Goal: Task Accomplishment & Management: Use online tool/utility

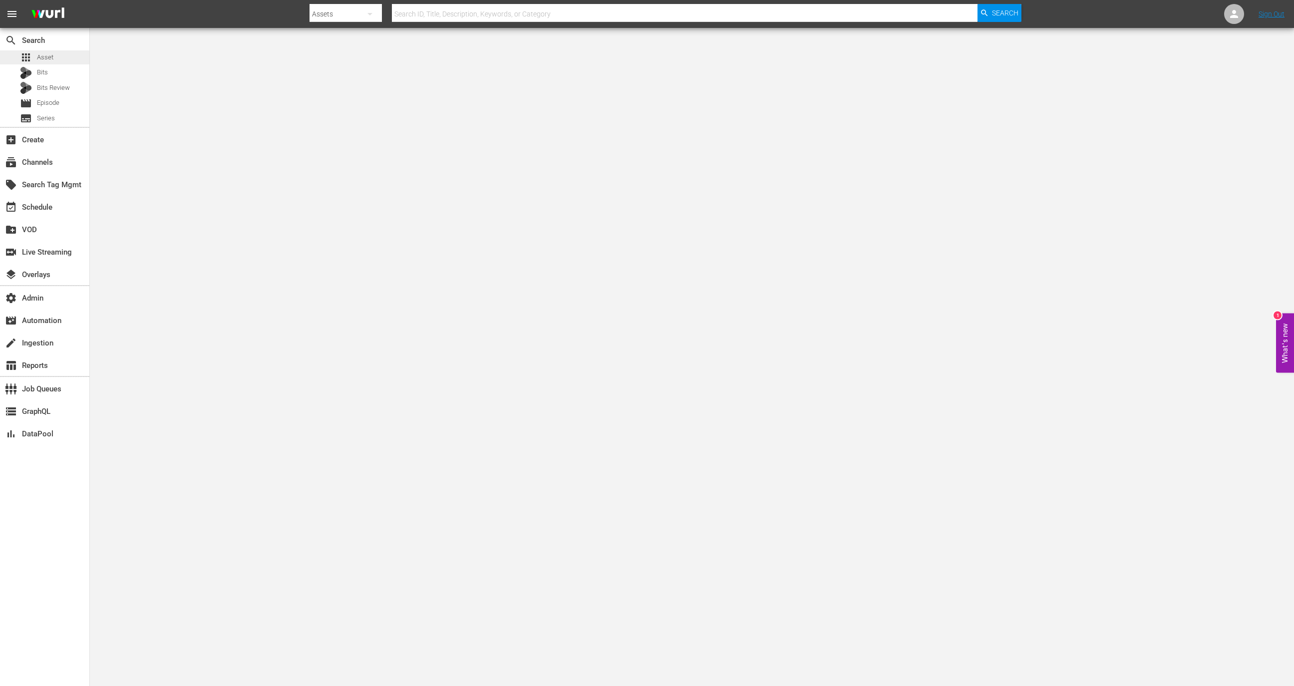
click at [71, 59] on div "apps Asset" at bounding box center [44, 57] width 89 height 14
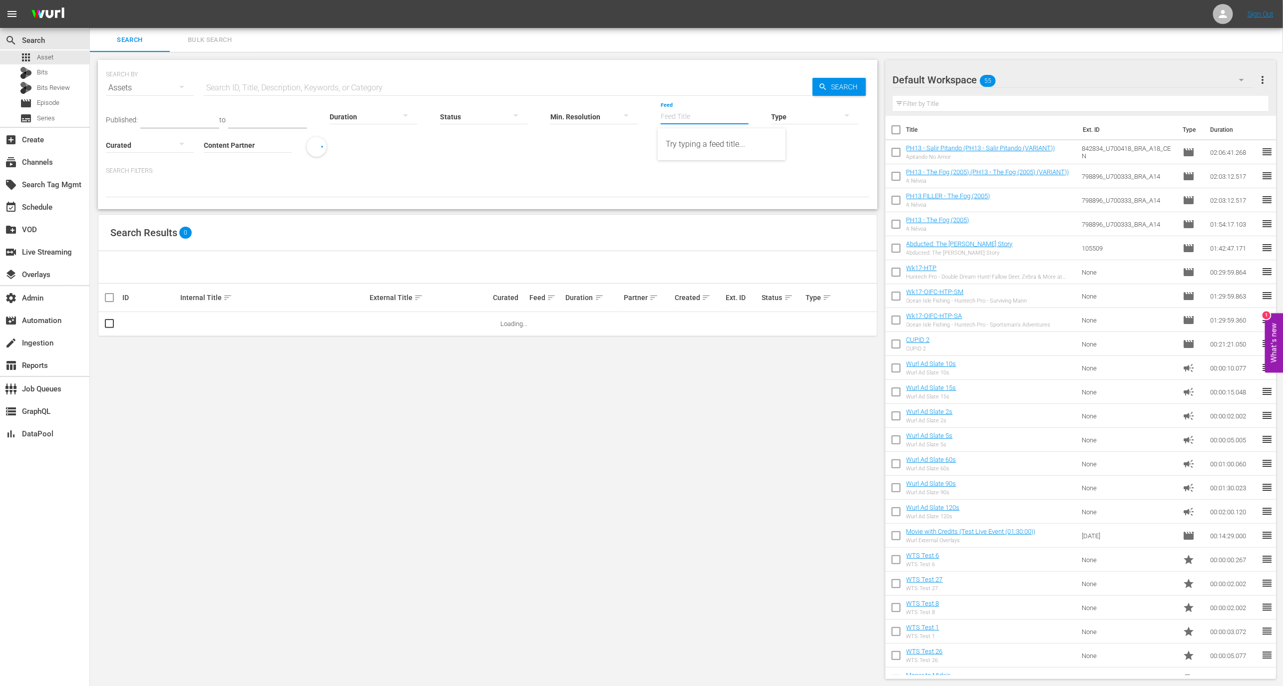
click at [691, 113] on input "Feed" at bounding box center [705, 117] width 88 height 36
paste input "Degrassi Junior High"
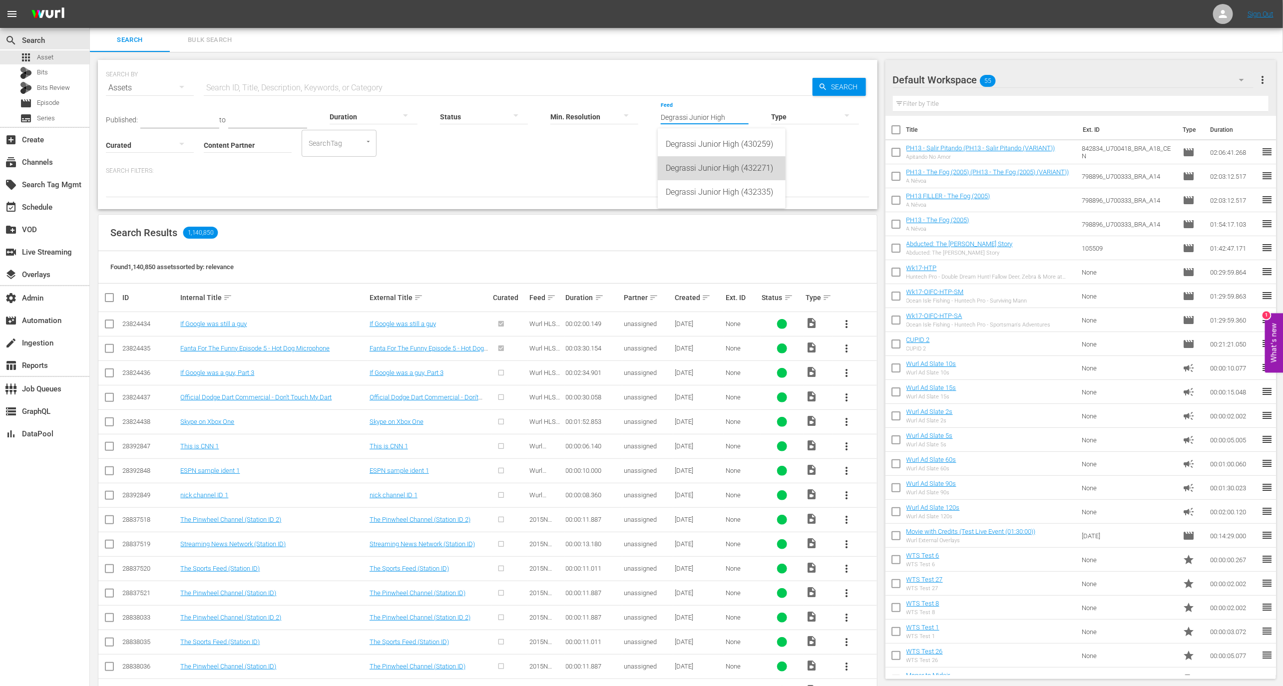
click at [726, 178] on div "Degrassi Junior High (432271)" at bounding box center [722, 168] width 112 height 24
type input "Degrassi Junior High (432271)"
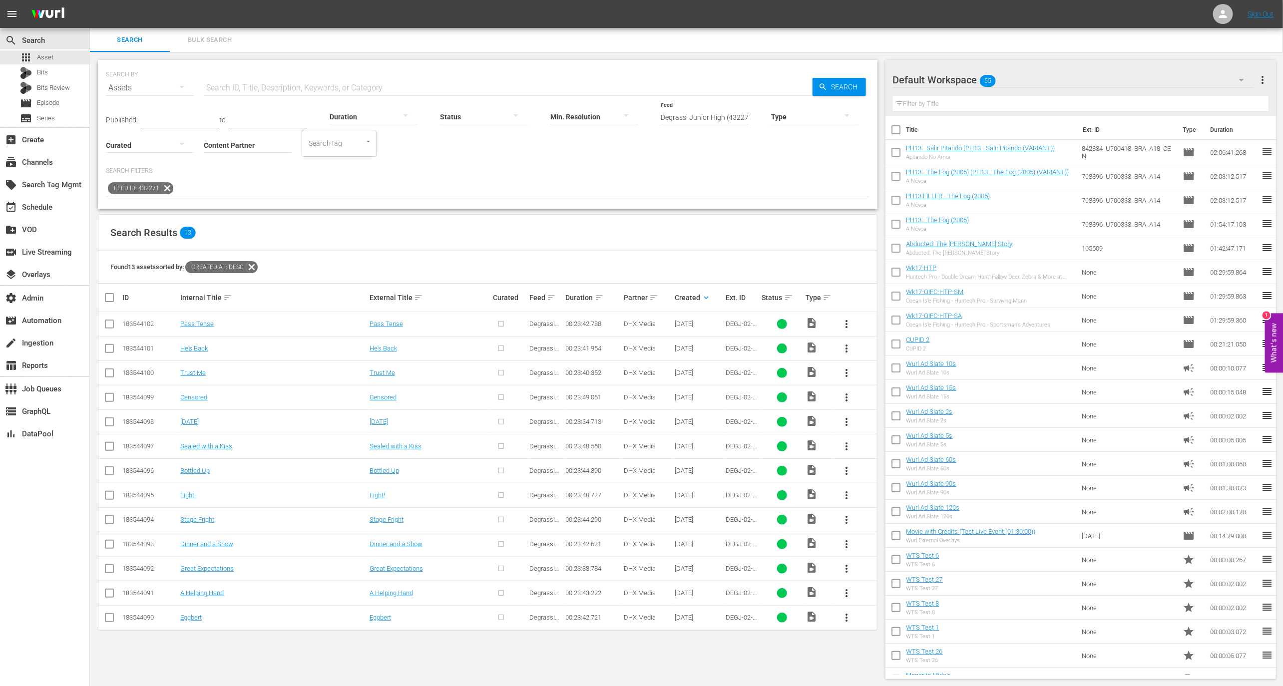
click at [112, 324] on input "checkbox" at bounding box center [109, 326] width 12 height 12
checkbox input "true"
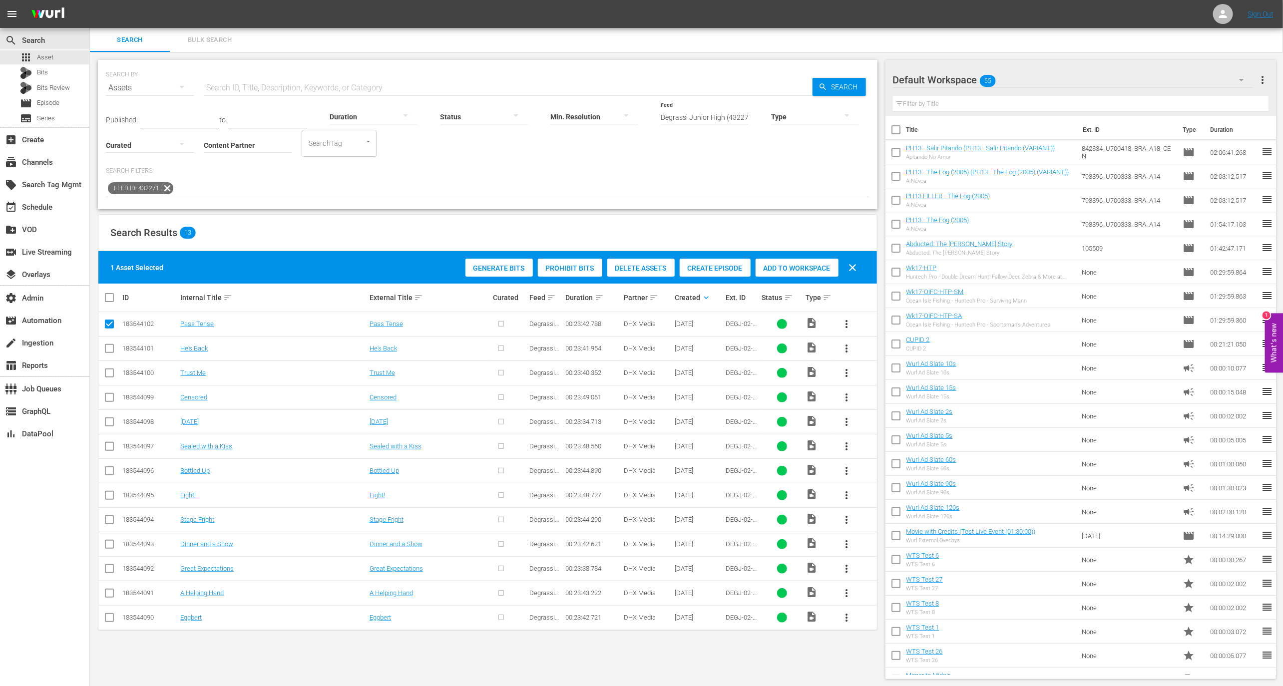
click at [112, 346] on input "checkbox" at bounding box center [109, 351] width 12 height 12
checkbox input "true"
click at [725, 269] on span "Create Episode" at bounding box center [715, 268] width 71 height 8
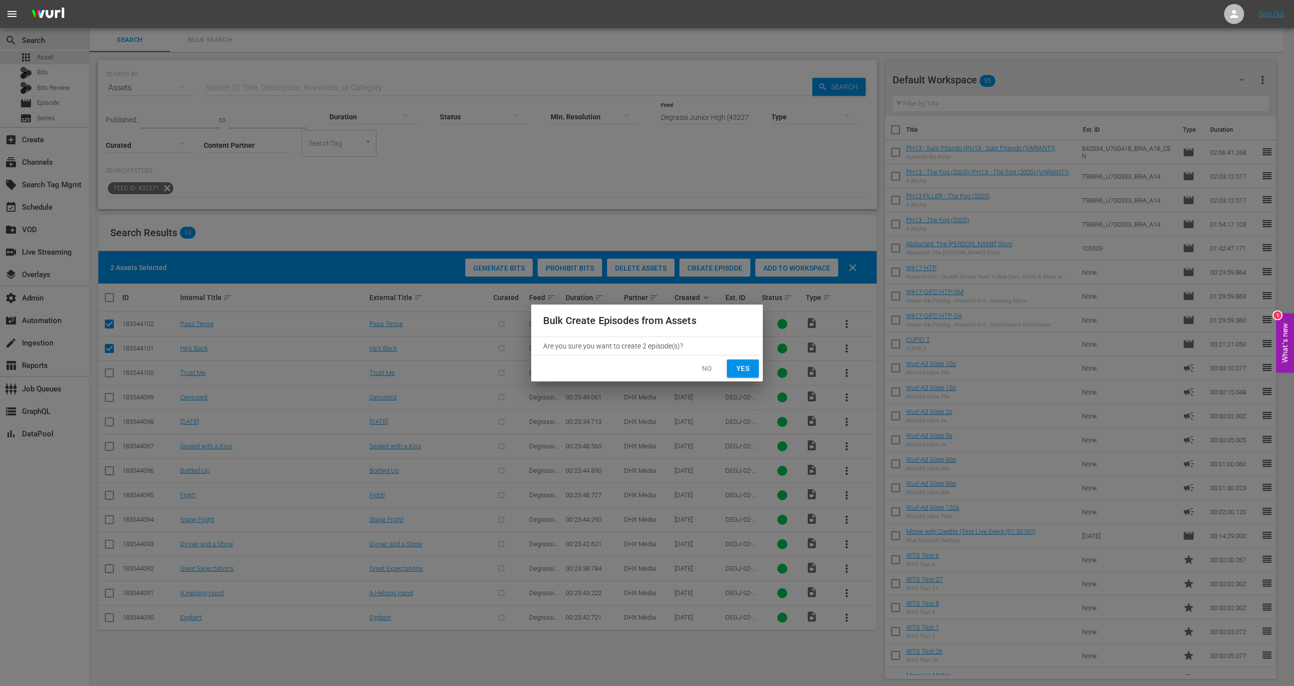
click at [733, 369] on button "Yes" at bounding box center [743, 369] width 32 height 18
checkbox input "false"
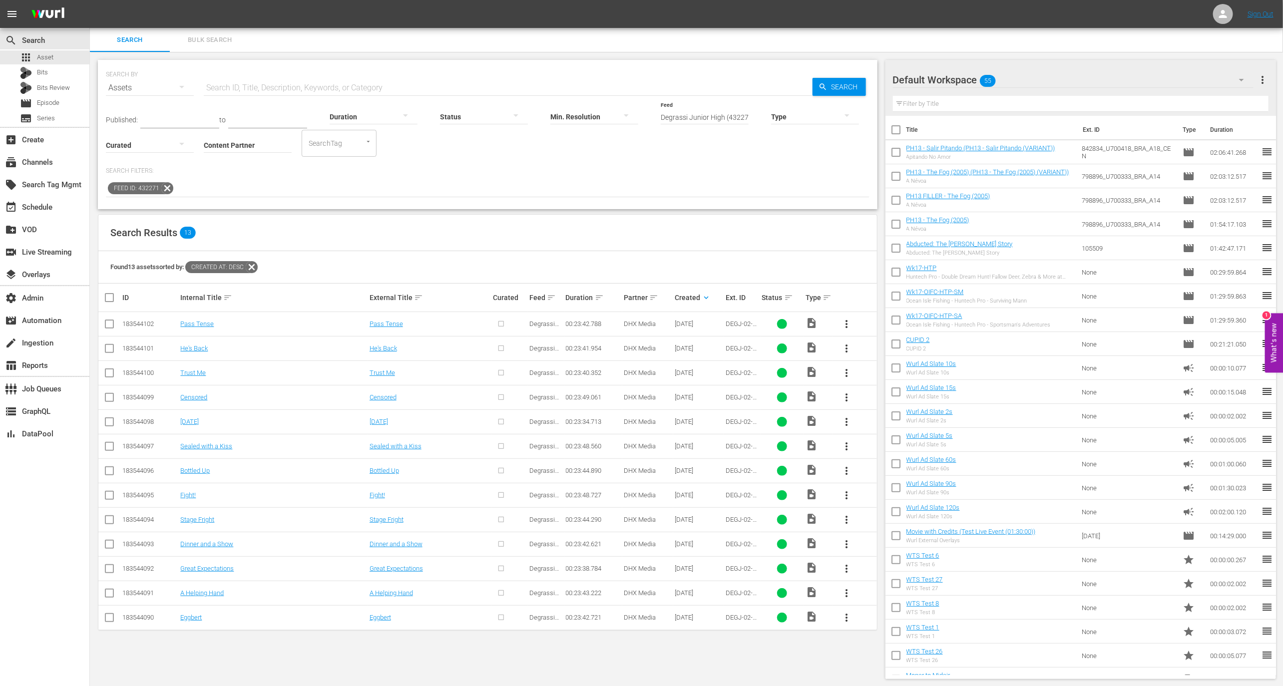
click at [846, 323] on span "more_vert" at bounding box center [846, 324] width 12 height 12
click at [881, 402] on div "Episode" at bounding box center [901, 400] width 68 height 24
click at [831, 257] on div "Found 13 assets sorted by: Created At: desc" at bounding box center [487, 267] width 779 height 32
click at [194, 322] on link "Pass Tense" at bounding box center [196, 323] width 33 height 7
click at [109, 351] on input "checkbox" at bounding box center [109, 351] width 12 height 12
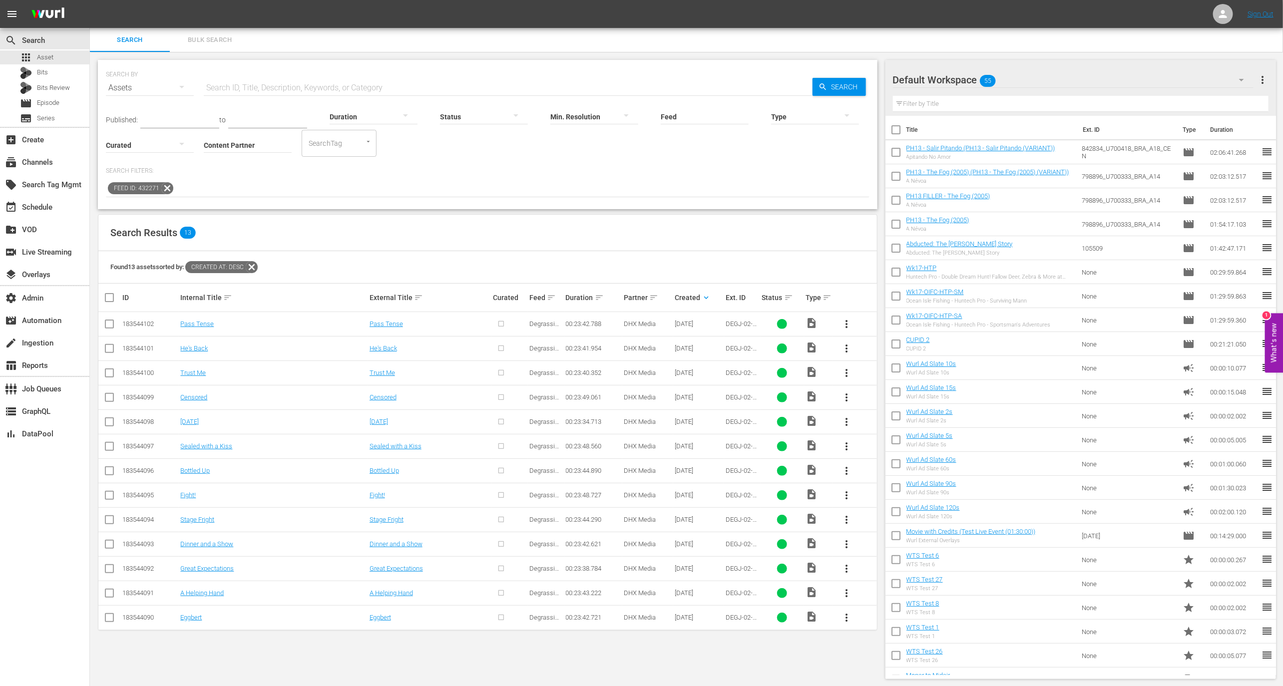
checkbox input "true"
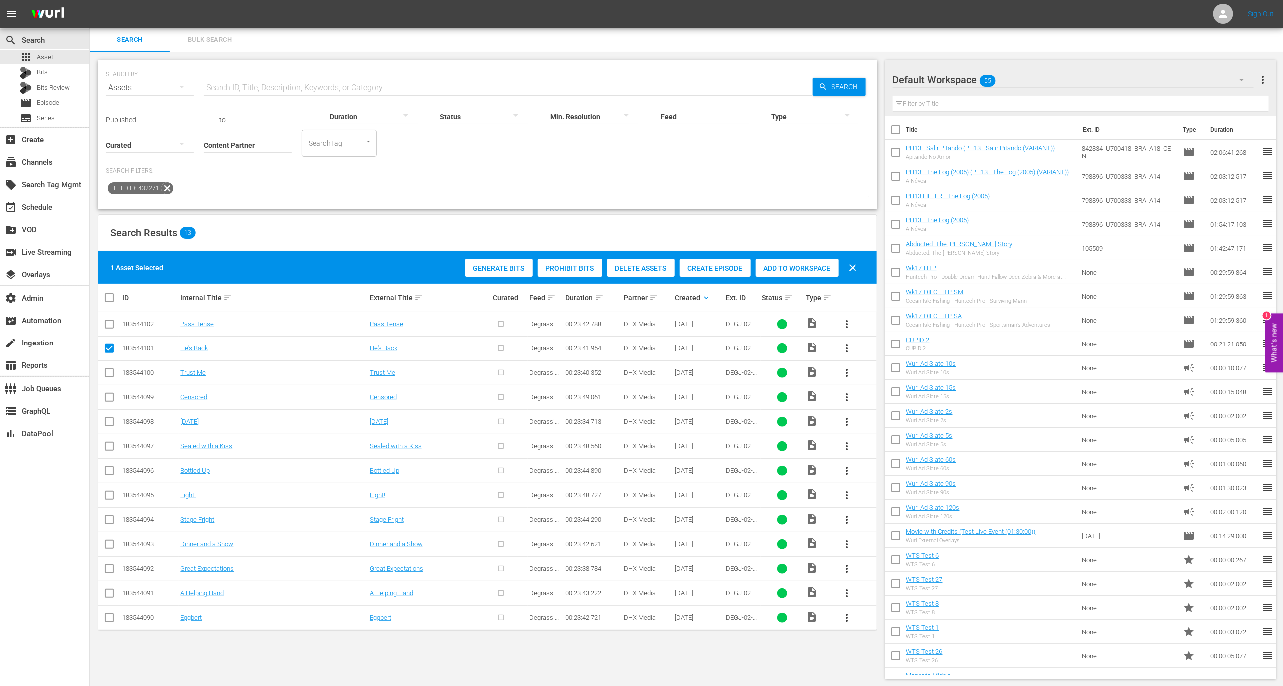
click at [848, 349] on span "more_vert" at bounding box center [846, 349] width 12 height 12
click at [870, 424] on div "Episode" at bounding box center [901, 424] width 68 height 24
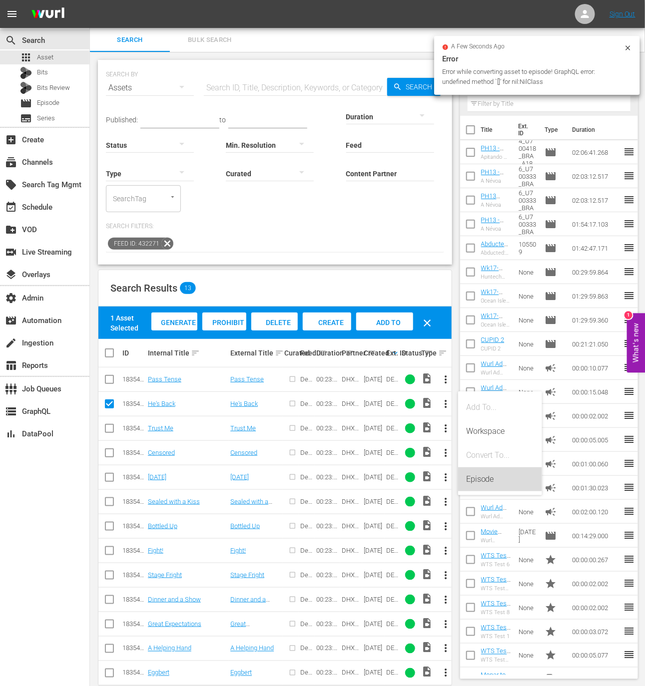
click at [504, 477] on div "Episode" at bounding box center [500, 479] width 68 height 24
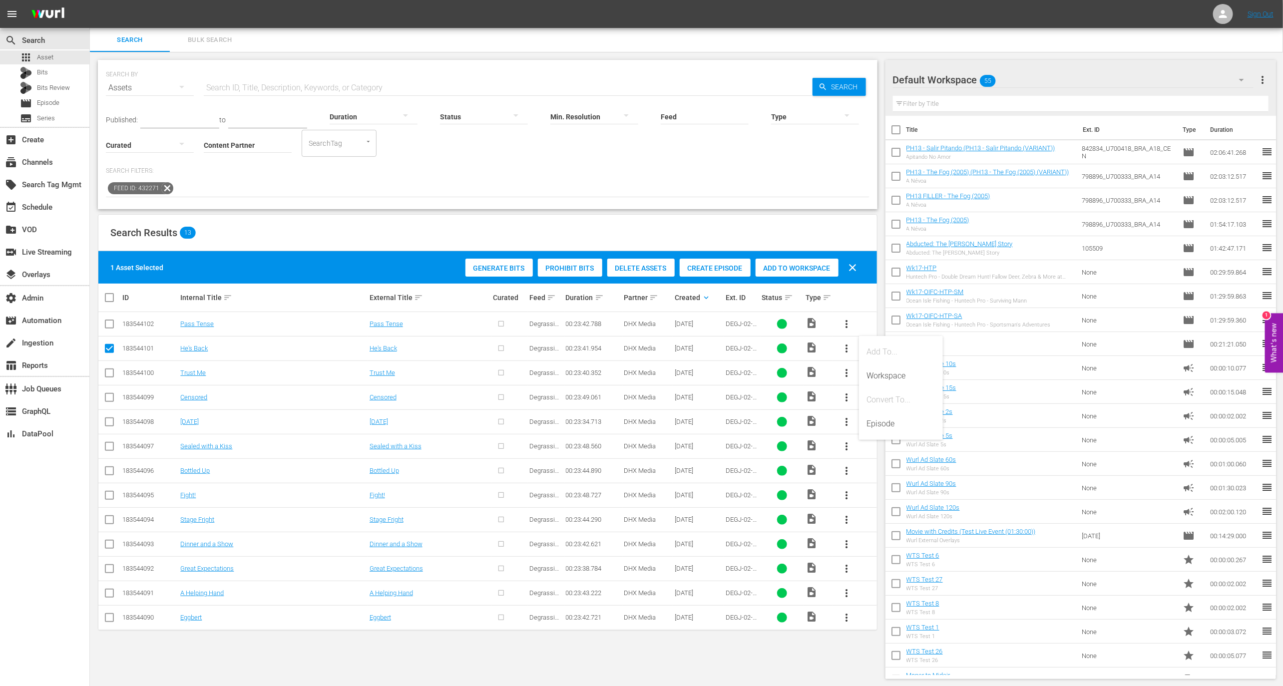
click at [147, 616] on div "183544090" at bounding box center [149, 617] width 55 height 7
copy div "183544090"
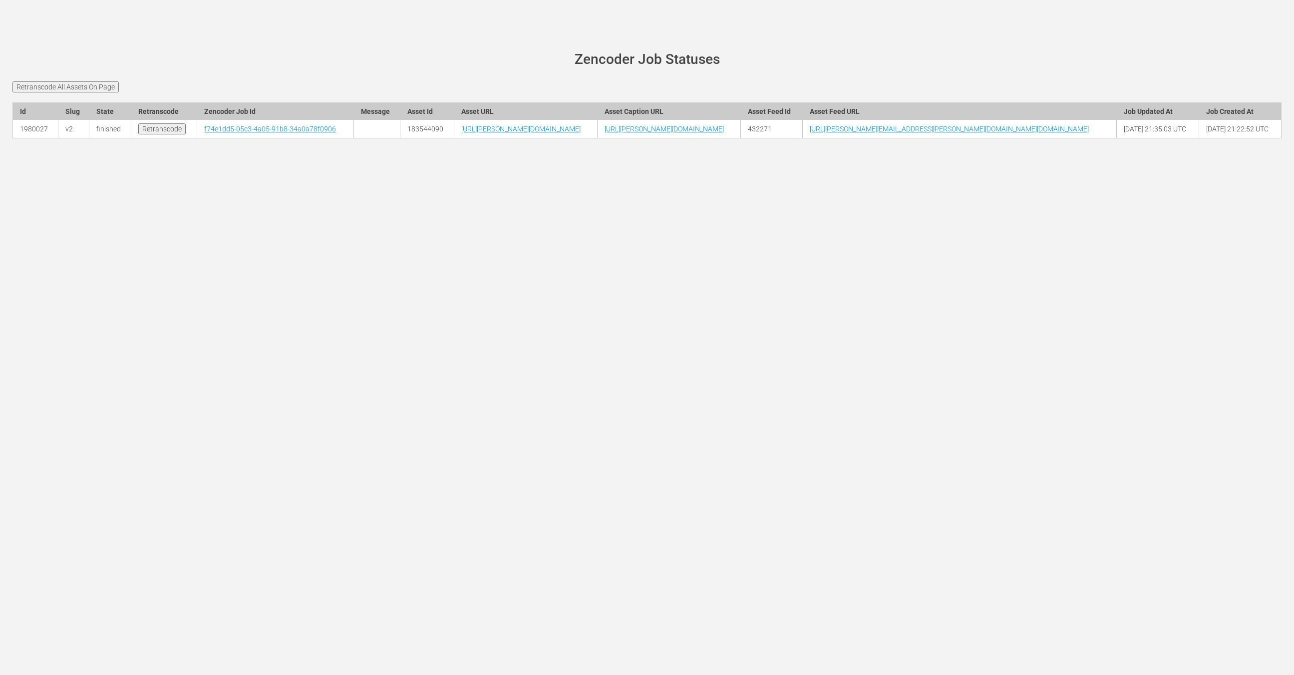
click at [90, 87] on input "Retranscode All Assets On Page" at bounding box center [65, 86] width 106 height 11
click at [208, 133] on link "697a9d82-2424-43c7-8803-20c30b334e86" at bounding box center [272, 129] width 134 height 8
click at [205, 138] on td "697a9d82-2424-43c7-8803-20c30b334e86" at bounding box center [276, 129] width 159 height 18
click at [205, 133] on link "697a9d82-2424-43c7-8803-20c30b334e86" at bounding box center [272, 129] width 134 height 8
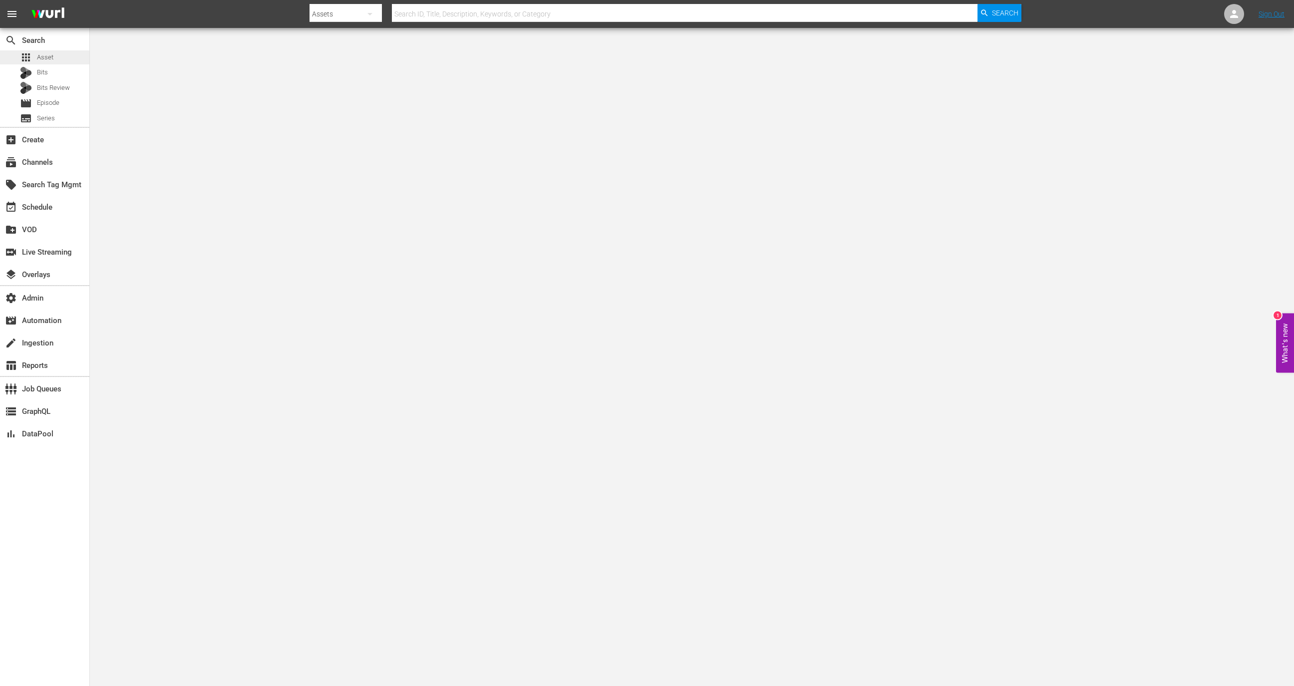
click at [60, 58] on div "apps Asset" at bounding box center [44, 57] width 89 height 14
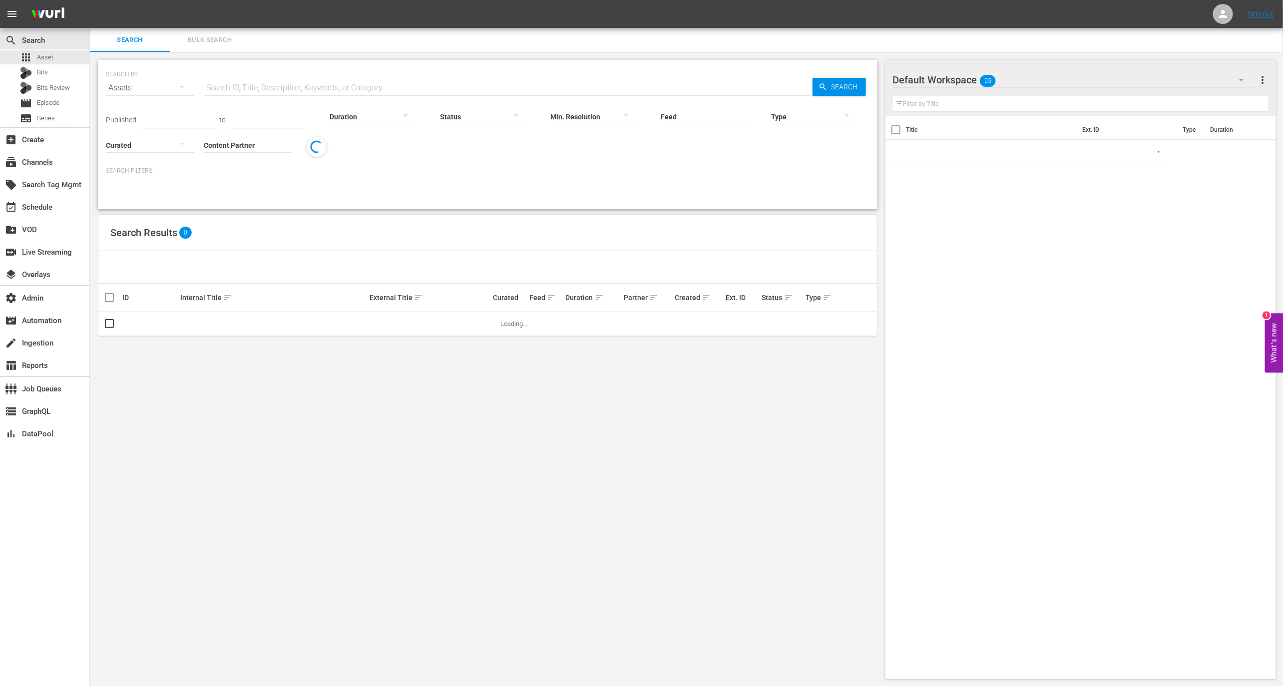
click at [250, 101] on div "Published: to Duration Status Min. Resolution Feed Feed Title Type Curated Cont…" at bounding box center [488, 128] width 764 height 57
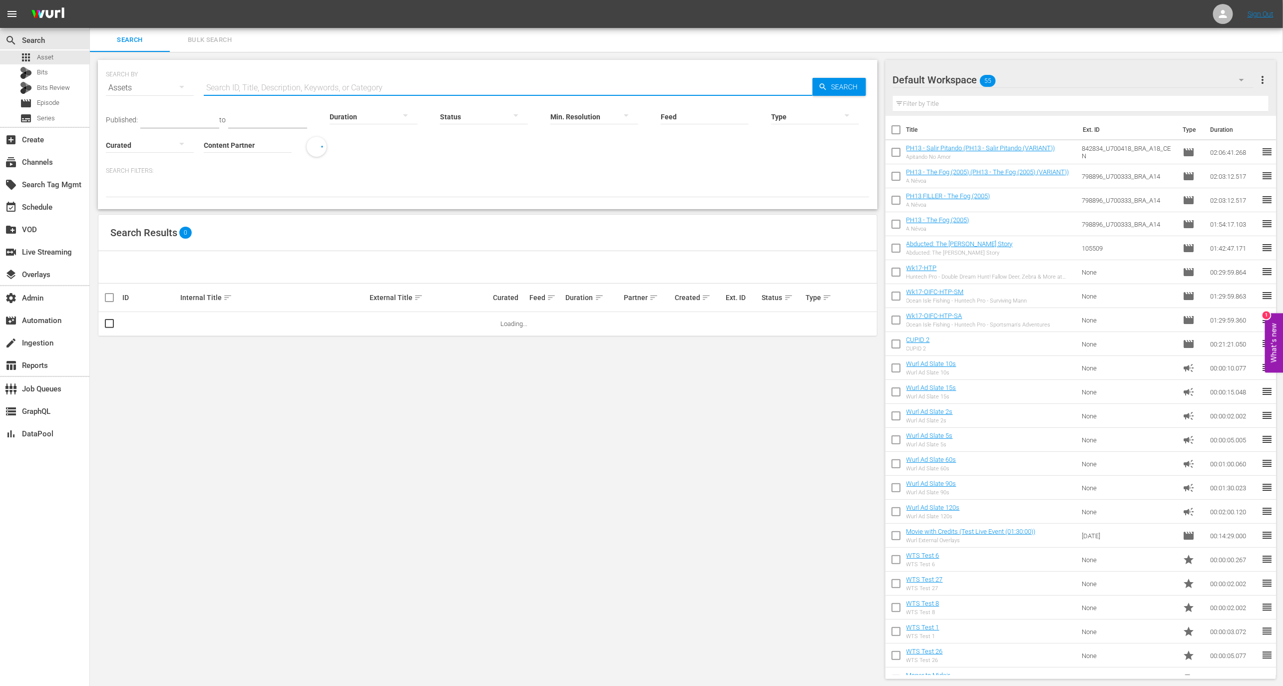
click at [253, 91] on input "text" at bounding box center [508, 88] width 609 height 24
paste input "183544090"
type input "183544090"
click at [843, 329] on span "more_vert" at bounding box center [846, 324] width 12 height 12
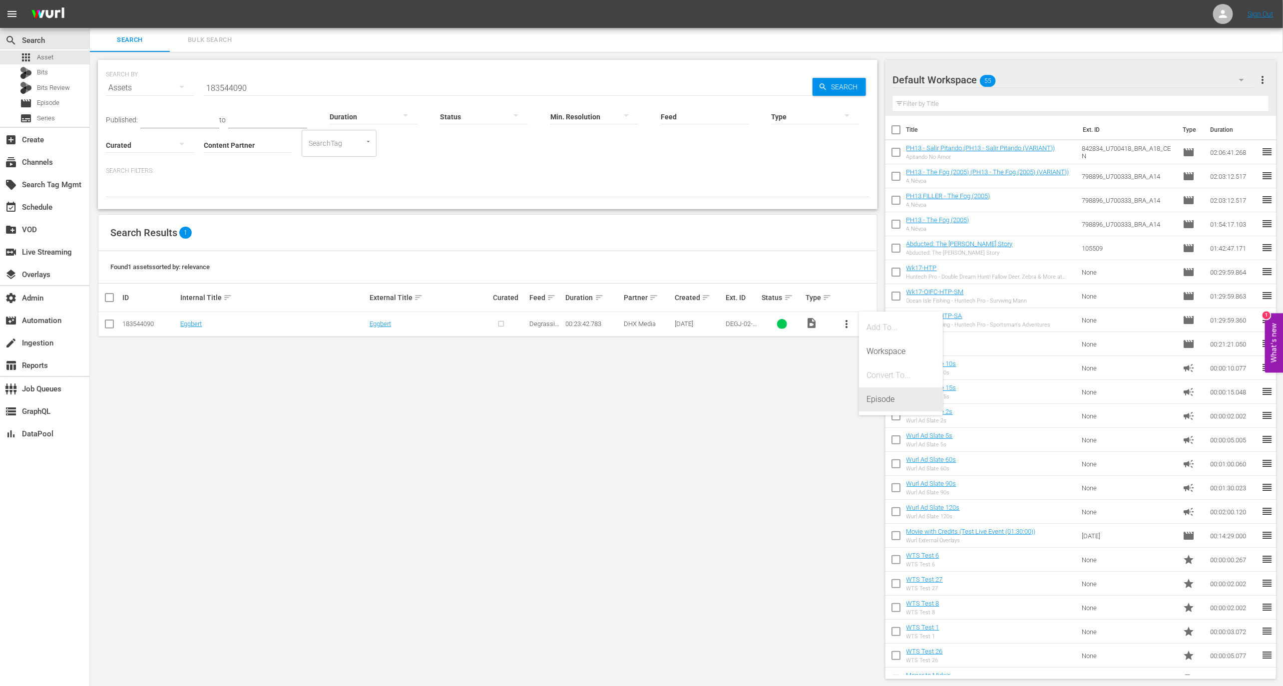
click at [892, 394] on div "Episode" at bounding box center [901, 400] width 68 height 24
click at [869, 391] on div "Episode" at bounding box center [901, 400] width 68 height 24
click at [197, 328] on td "Eggbert" at bounding box center [273, 324] width 189 height 24
click at [197, 324] on link "Eggbert" at bounding box center [190, 323] width 21 height 7
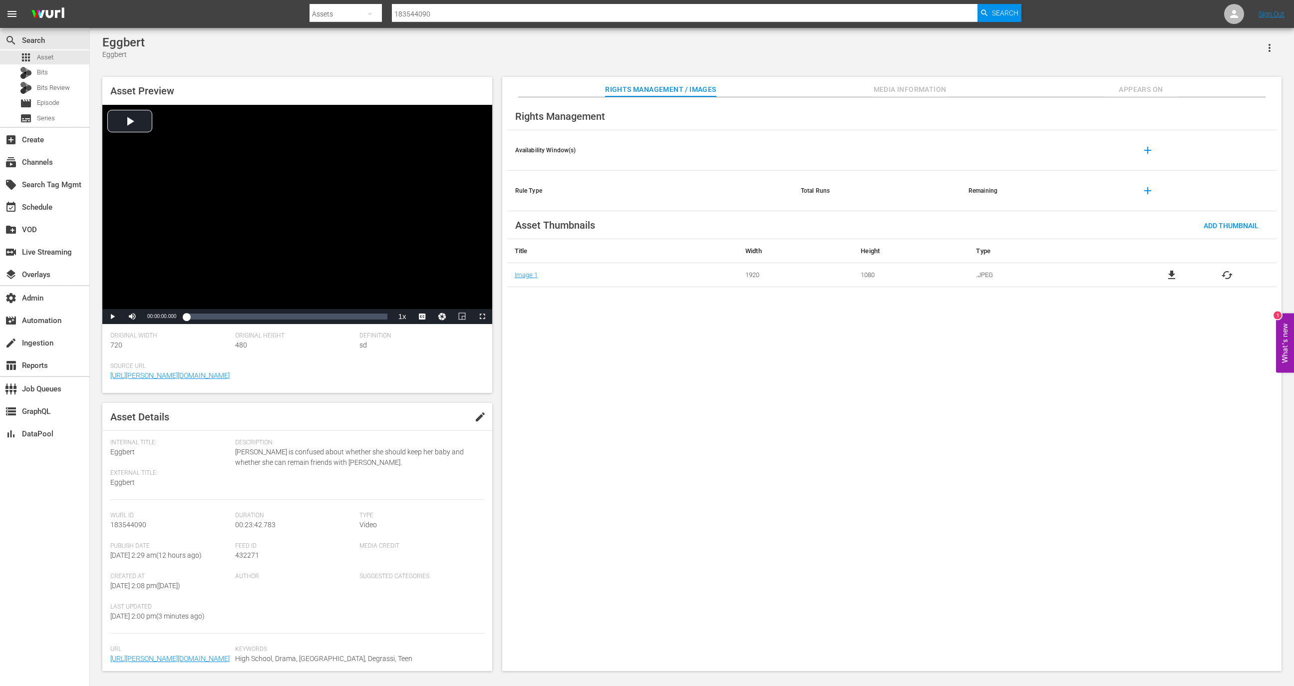
scroll to position [88, 0]
click at [925, 84] on span "Media Information" at bounding box center [910, 89] width 75 height 12
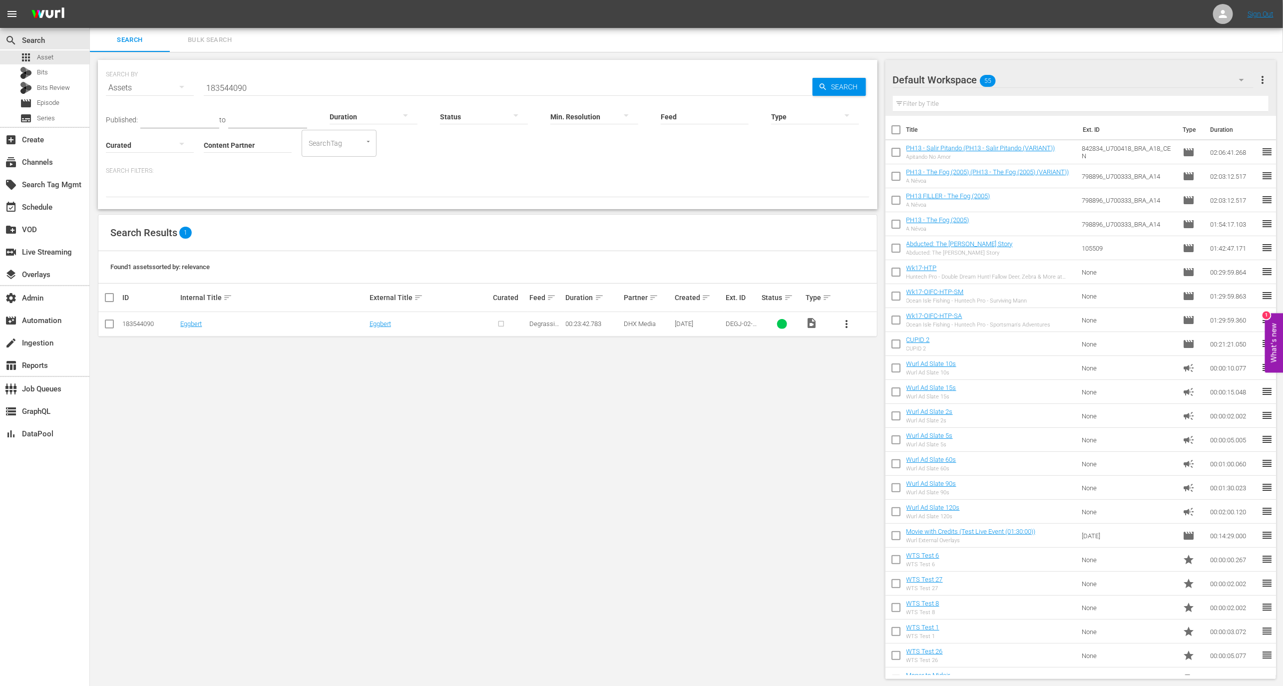
click at [854, 316] on button "more_vert" at bounding box center [846, 324] width 24 height 24
click at [881, 402] on div "Episode" at bounding box center [901, 400] width 68 height 24
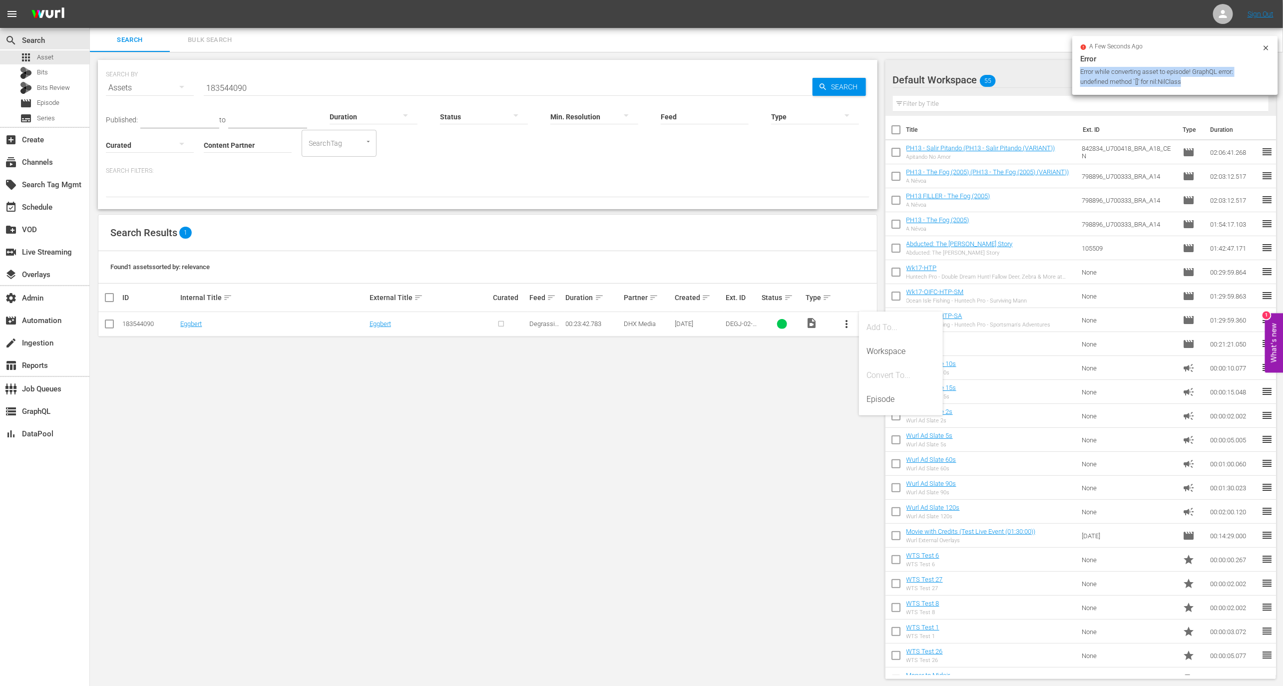
drag, startPoint x: 1195, startPoint y: 80, endPoint x: 1074, endPoint y: 70, distance: 121.3
click at [1074, 70] on div "a few seconds ago Error Error while converting asset to episode! GraphQL error:…" at bounding box center [1175, 65] width 206 height 59
copy div "Error while converting asset to episode! GraphQL error: undefined method `[]' f…"
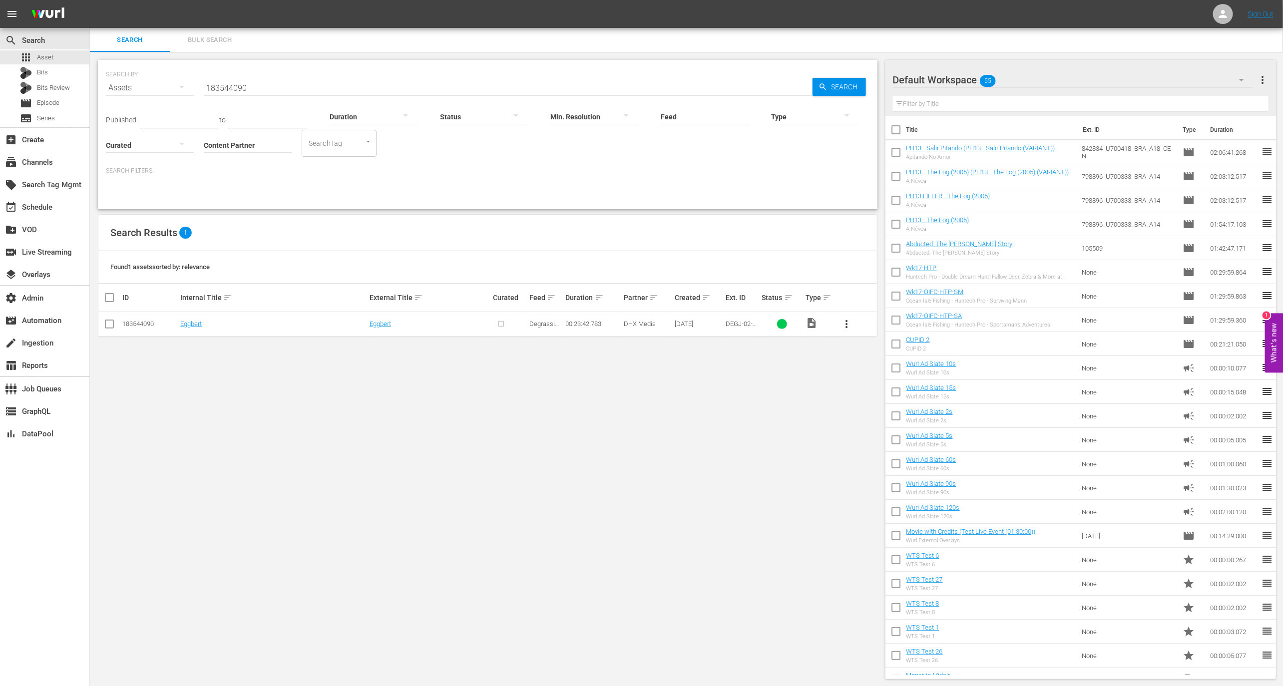
click at [253, 90] on input "183544090" at bounding box center [508, 88] width 609 height 24
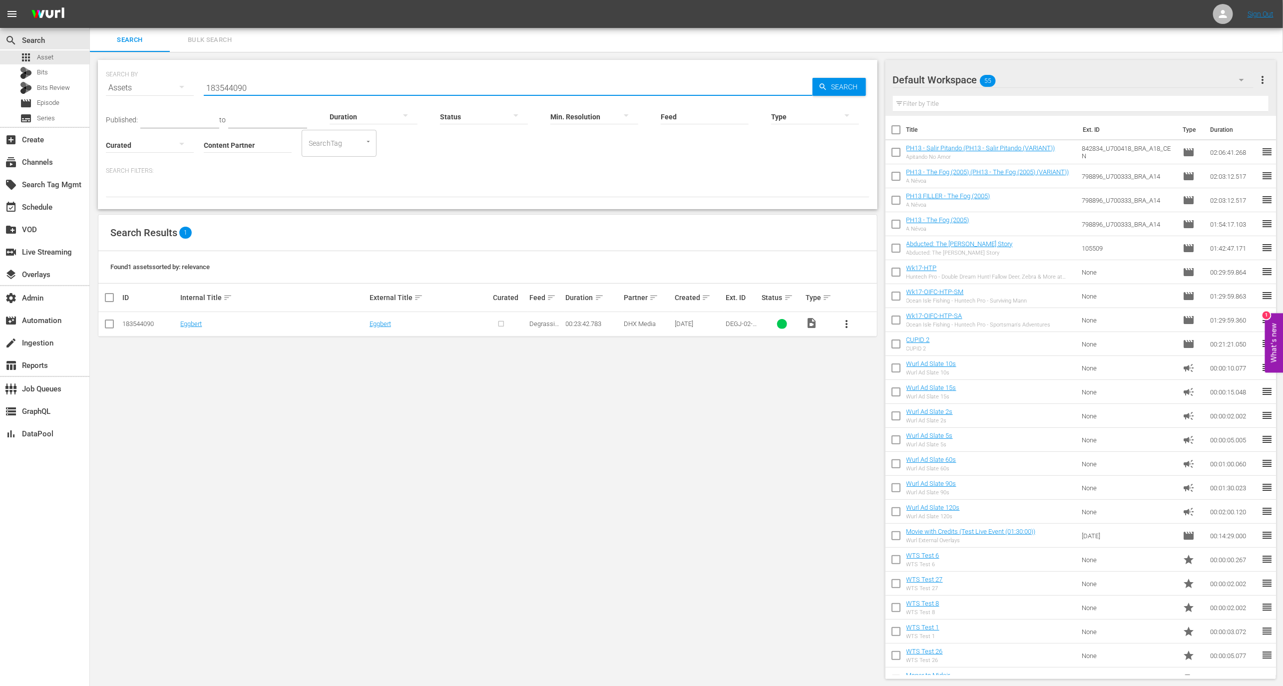
click at [253, 90] on input "183544090" at bounding box center [508, 88] width 609 height 24
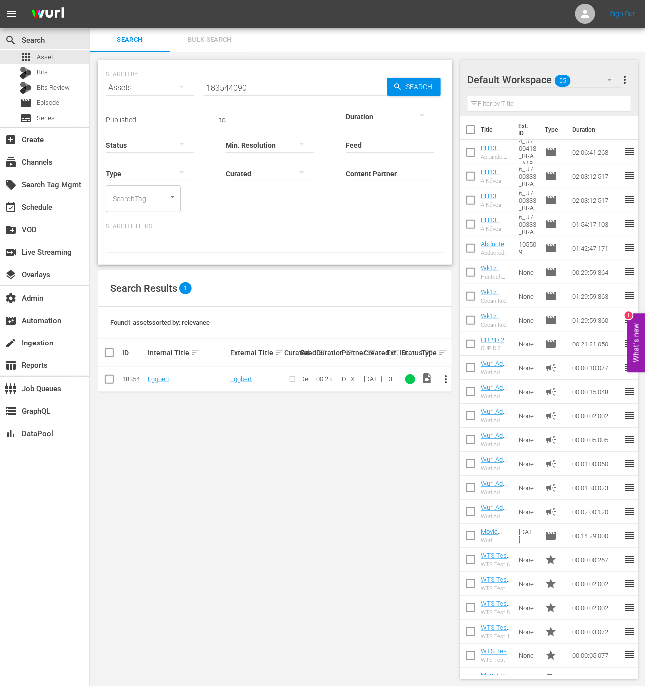
click at [450, 371] on td "more_vert" at bounding box center [441, 380] width 19 height 24
click at [448, 377] on span "more_vert" at bounding box center [445, 380] width 12 height 12
click at [486, 446] on div "Episode" at bounding box center [500, 455] width 68 height 24
click at [244, 86] on input "183544090" at bounding box center [295, 88] width 183 height 24
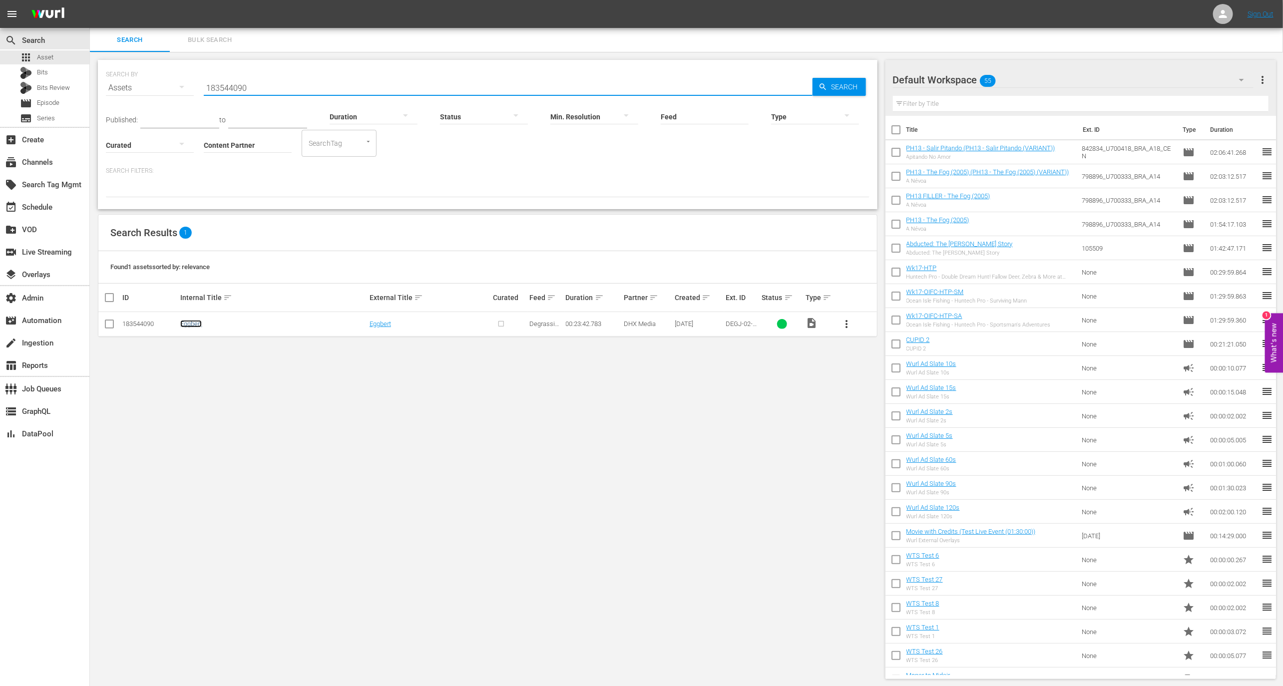
click at [192, 323] on link "Eggbert" at bounding box center [190, 323] width 21 height 7
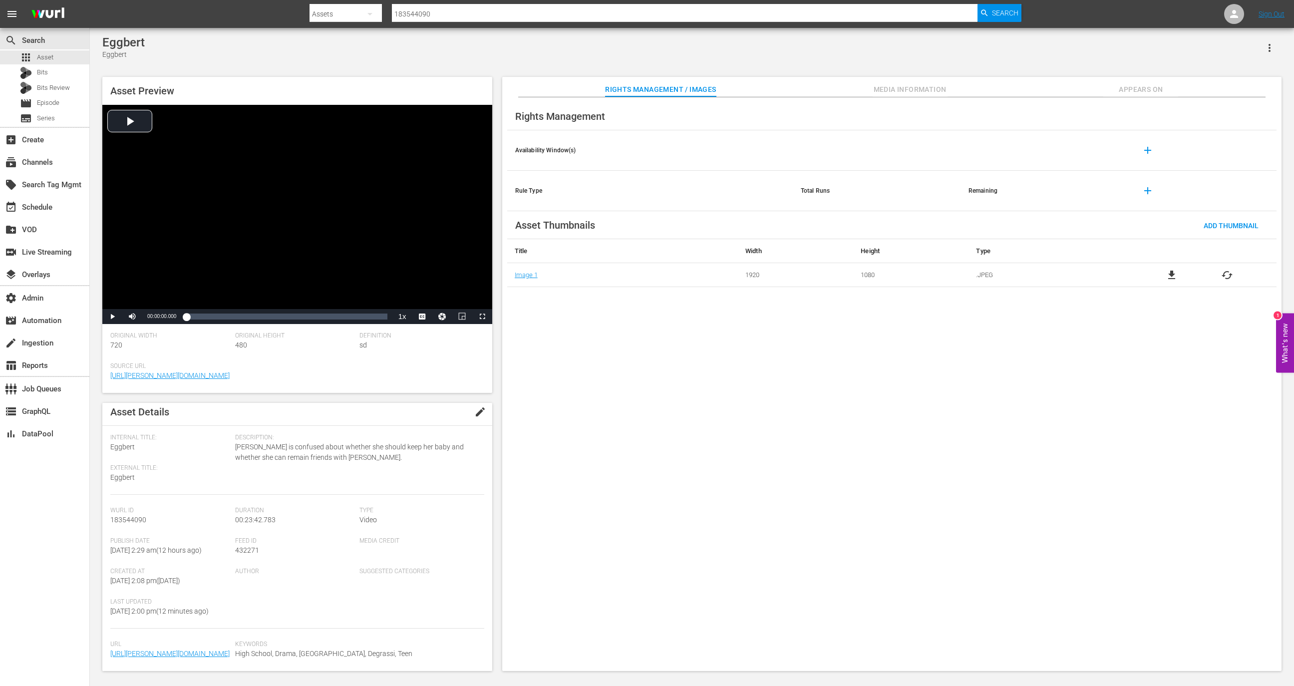
scroll to position [88, 0]
click at [904, 93] on span "Media Information" at bounding box center [910, 89] width 75 height 12
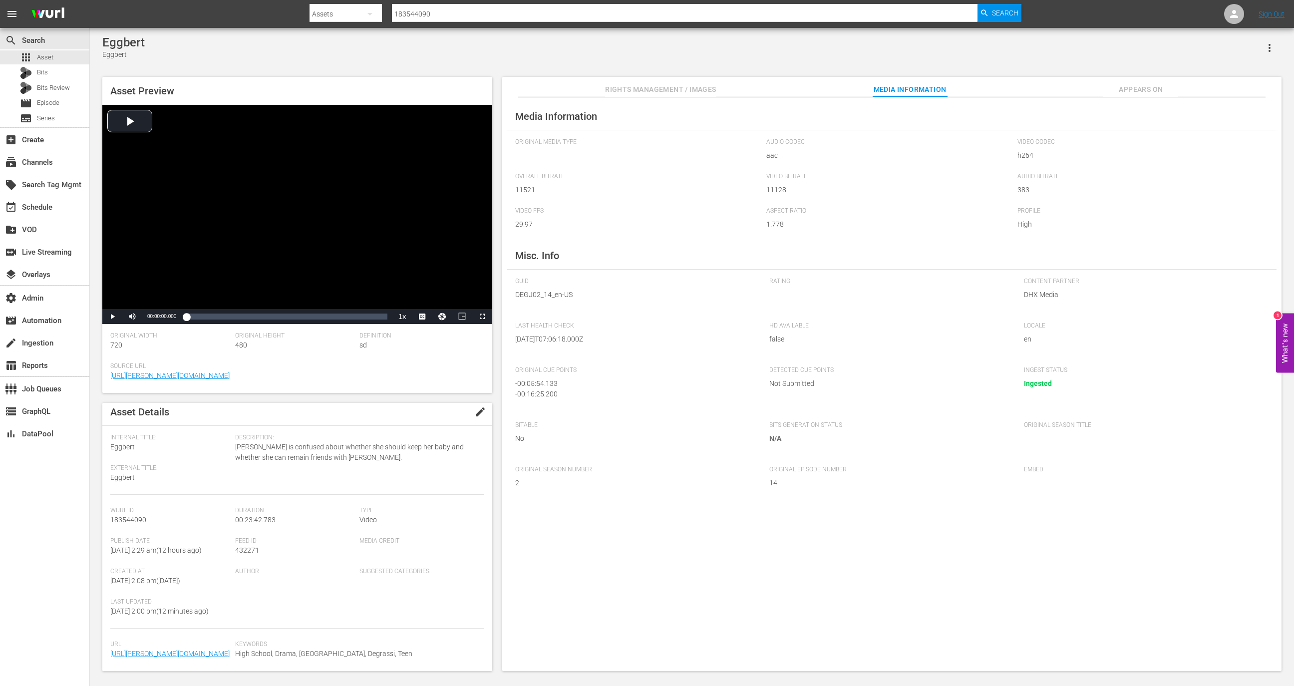
click at [1144, 90] on span "Appears On" at bounding box center [1141, 89] width 75 height 12
click at [243, 546] on span "432271" at bounding box center [247, 550] width 24 height 8
copy span "432271"
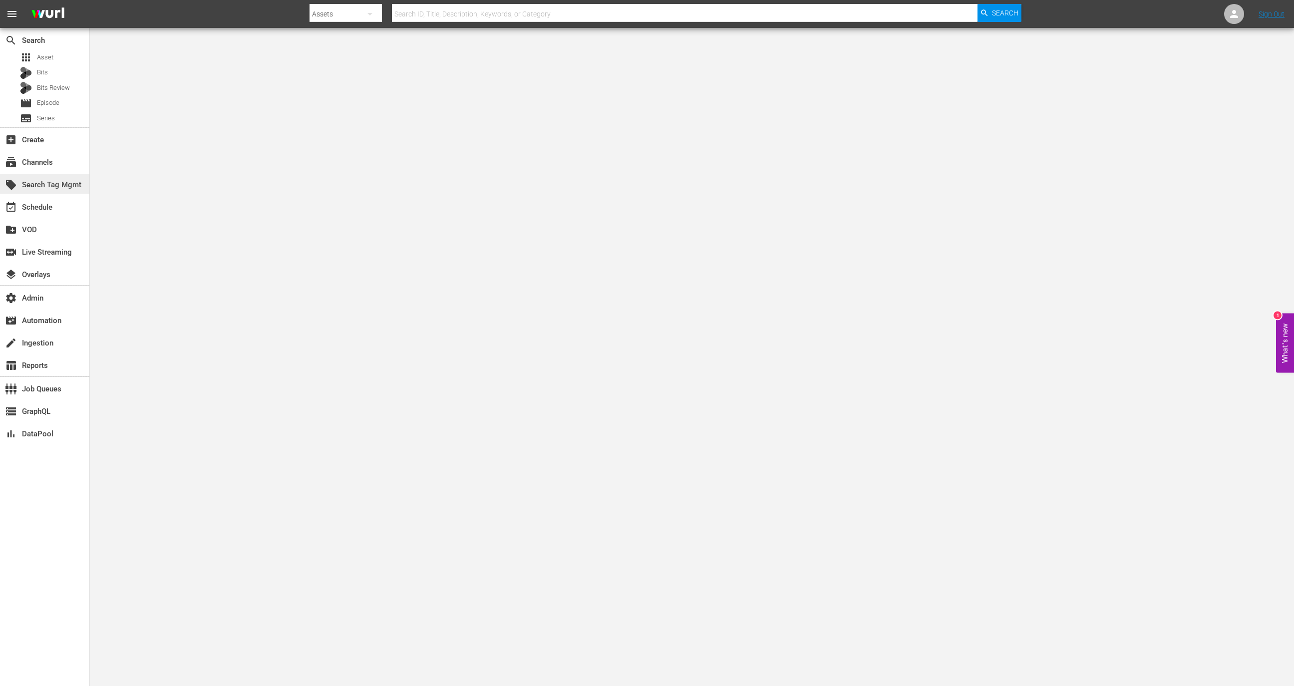
click at [67, 174] on div "local_offer Search Tag Mgmt" at bounding box center [44, 184] width 89 height 20
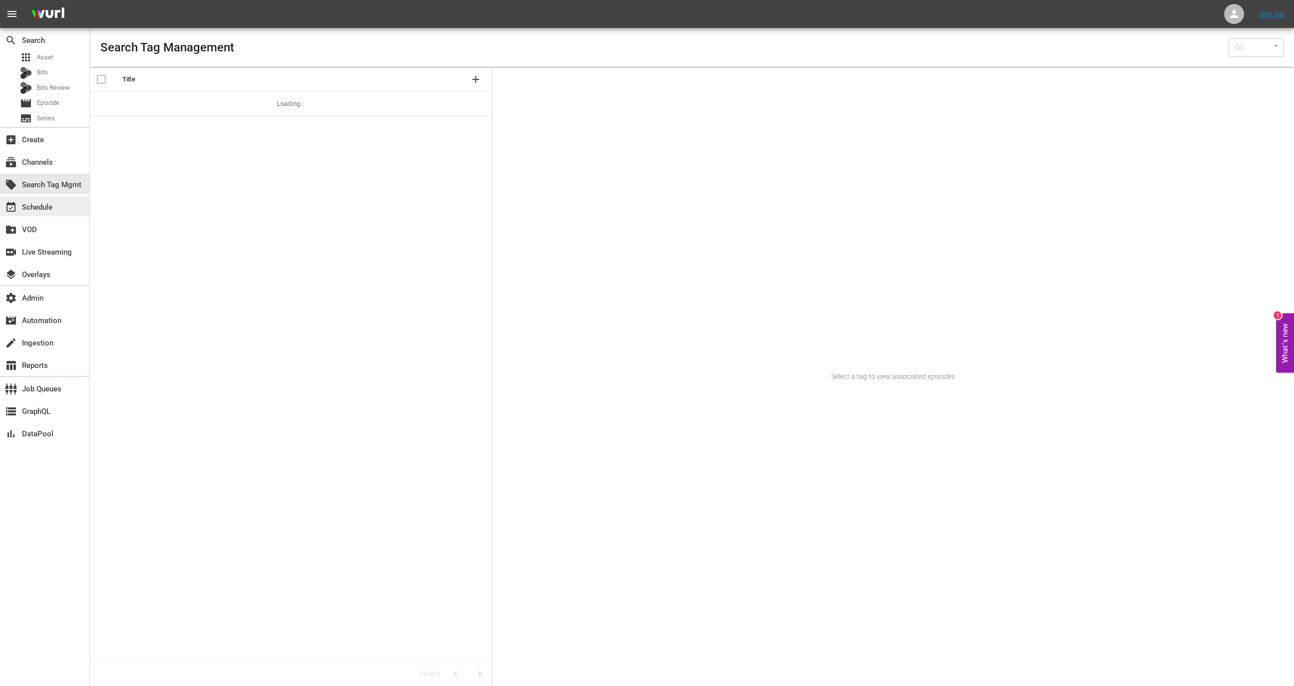
type input "Wurl (15)"
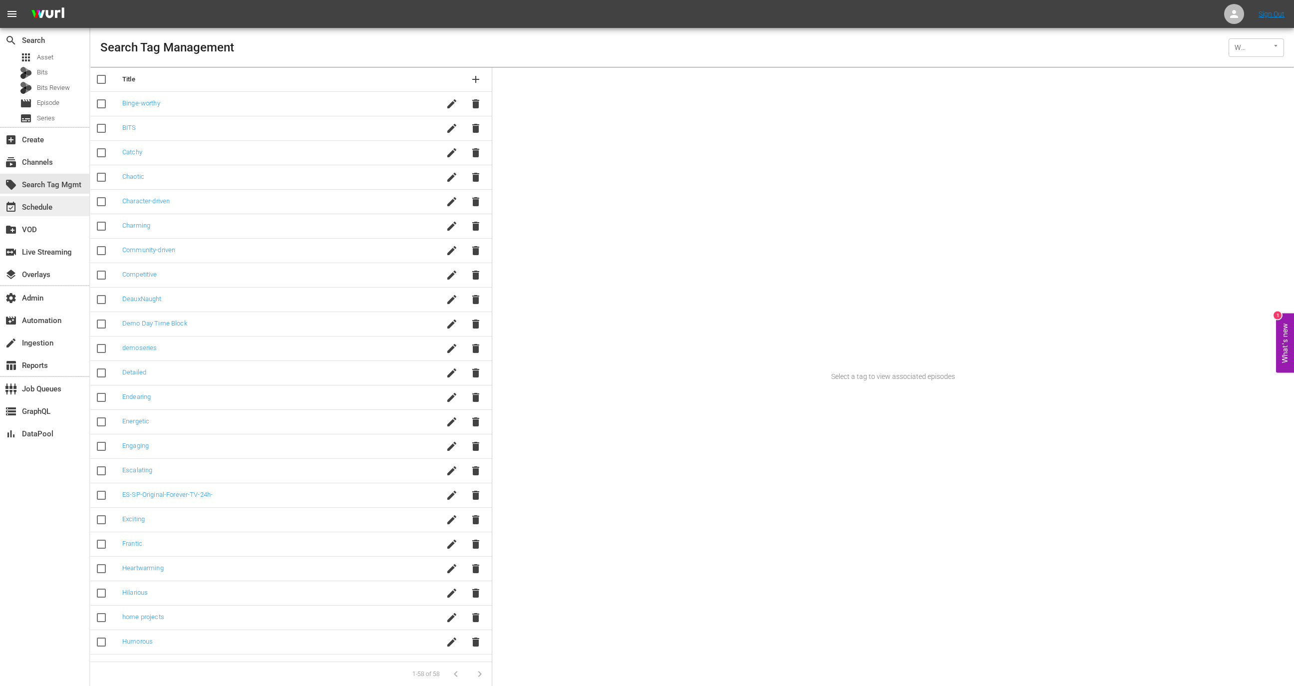
click at [62, 203] on div "event_available Schedule" at bounding box center [44, 206] width 89 height 20
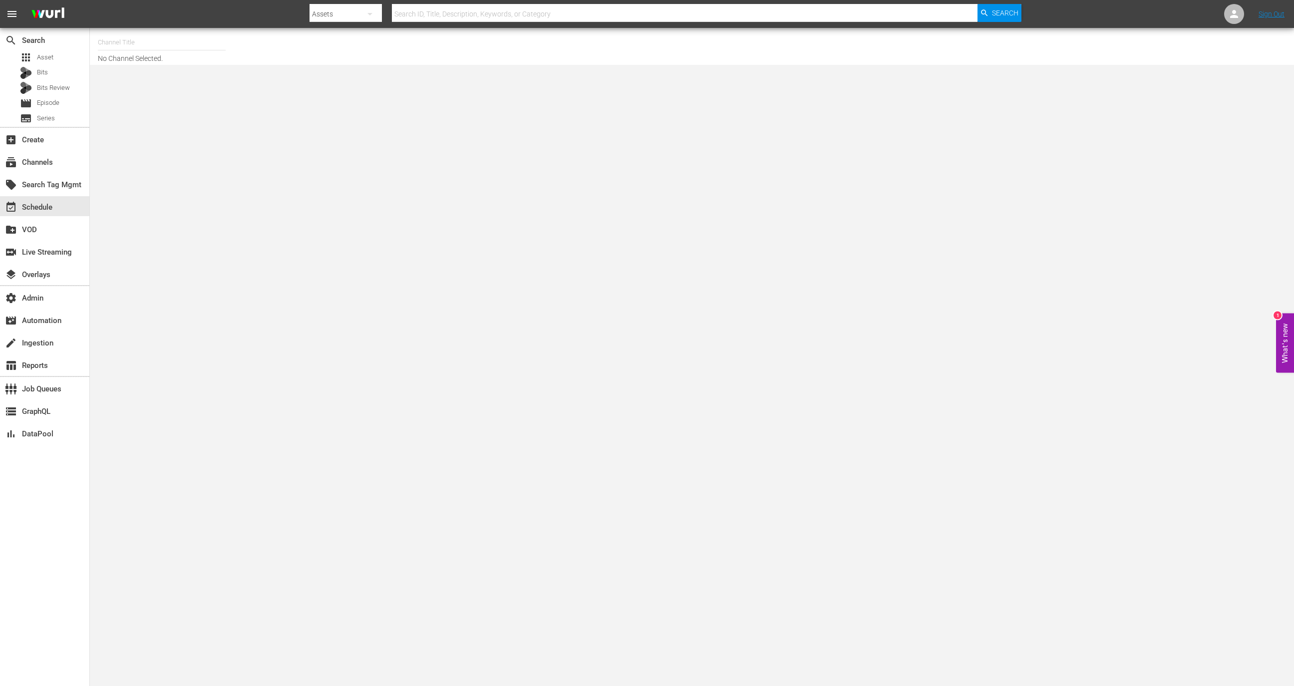
click at [168, 42] on input "text" at bounding box center [162, 42] width 128 height 24
click at [227, 73] on div "The Pet Collective (Global) (Restream) - [PERSON_NAME] API (1020 - jukin_thepet…" at bounding box center [235, 70] width 259 height 24
type input "The Pet Collective (Global) (Restream) - [PERSON_NAME] API (1020 - jukin_thepet…"
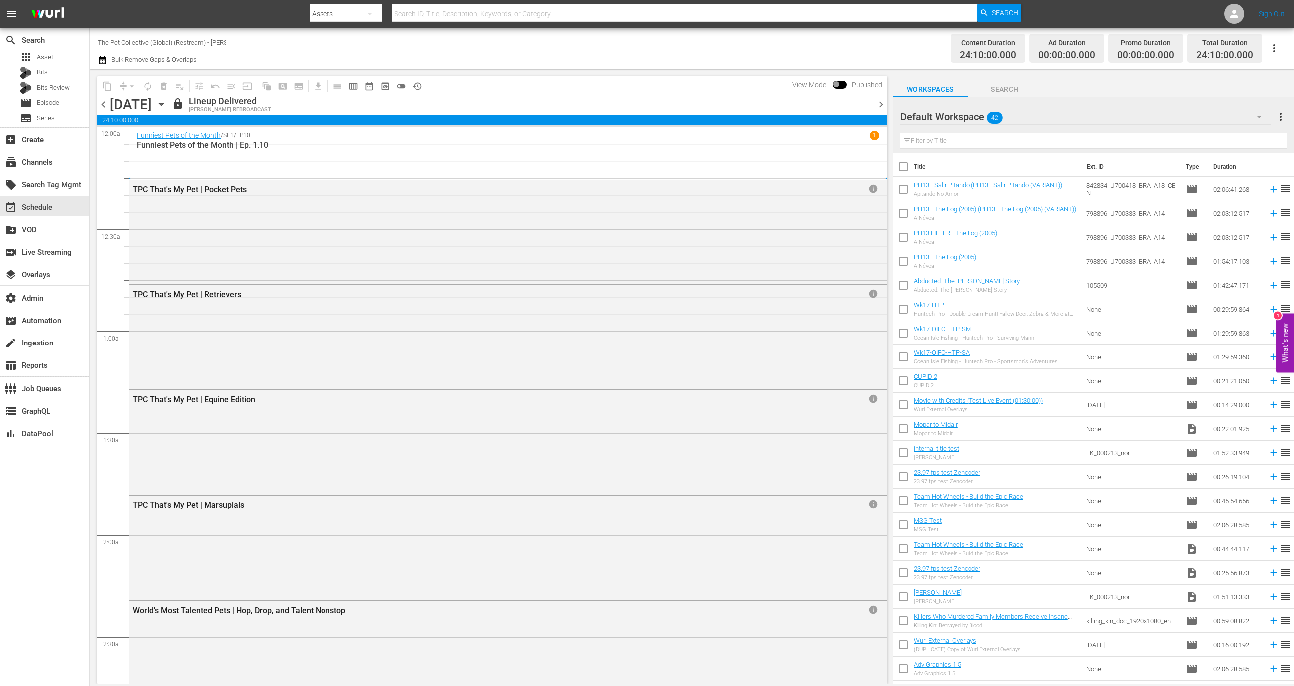
click at [1281, 49] on button "button" at bounding box center [1274, 48] width 24 height 24
click at [1223, 86] on div "Schedule JSON" at bounding box center [1207, 85] width 96 height 18
click at [1280, 52] on button "button" at bounding box center [1274, 48] width 24 height 24
click at [1235, 143] on div "Schedule JSON (S3Redir)" at bounding box center [1207, 139] width 96 height 18
click at [365, 209] on div "TPC That's My Pet | Pocket Pets info" at bounding box center [508, 231] width 758 height 102
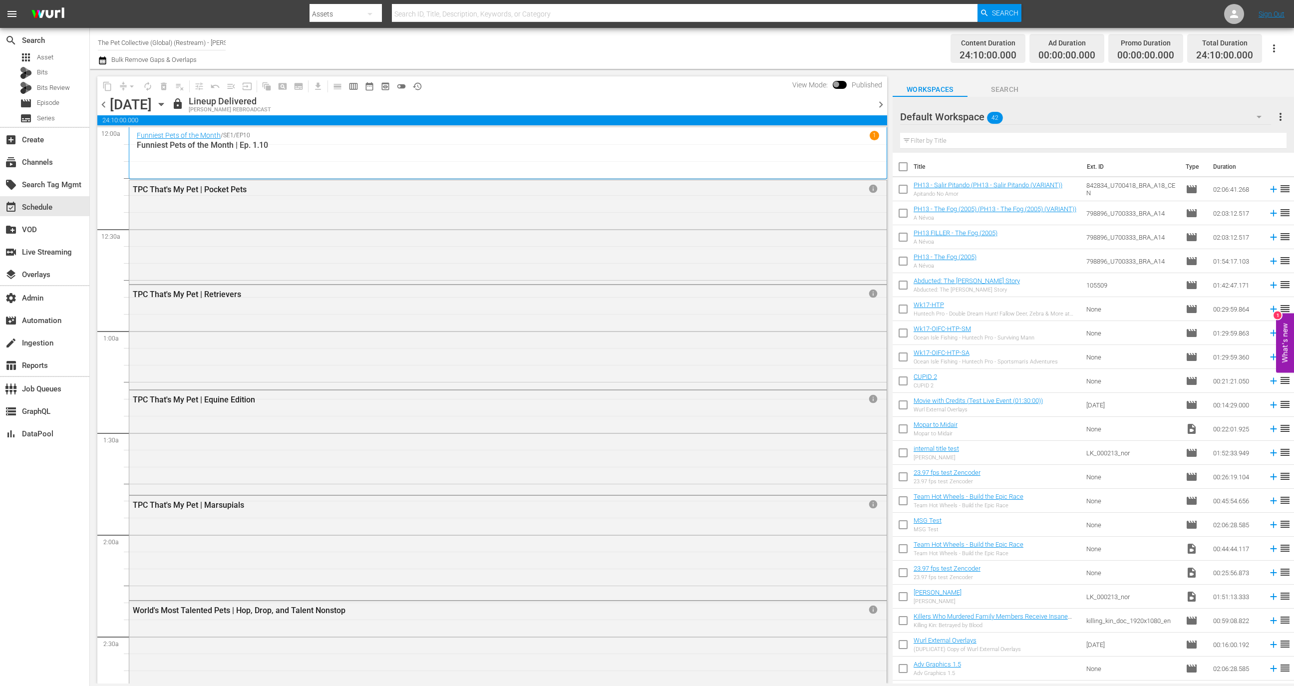
click at [169, 110] on div "[DATE] [DATE]" at bounding box center [139, 104] width 59 height 16
click at [167, 106] on icon "button" at bounding box center [161, 104] width 11 height 11
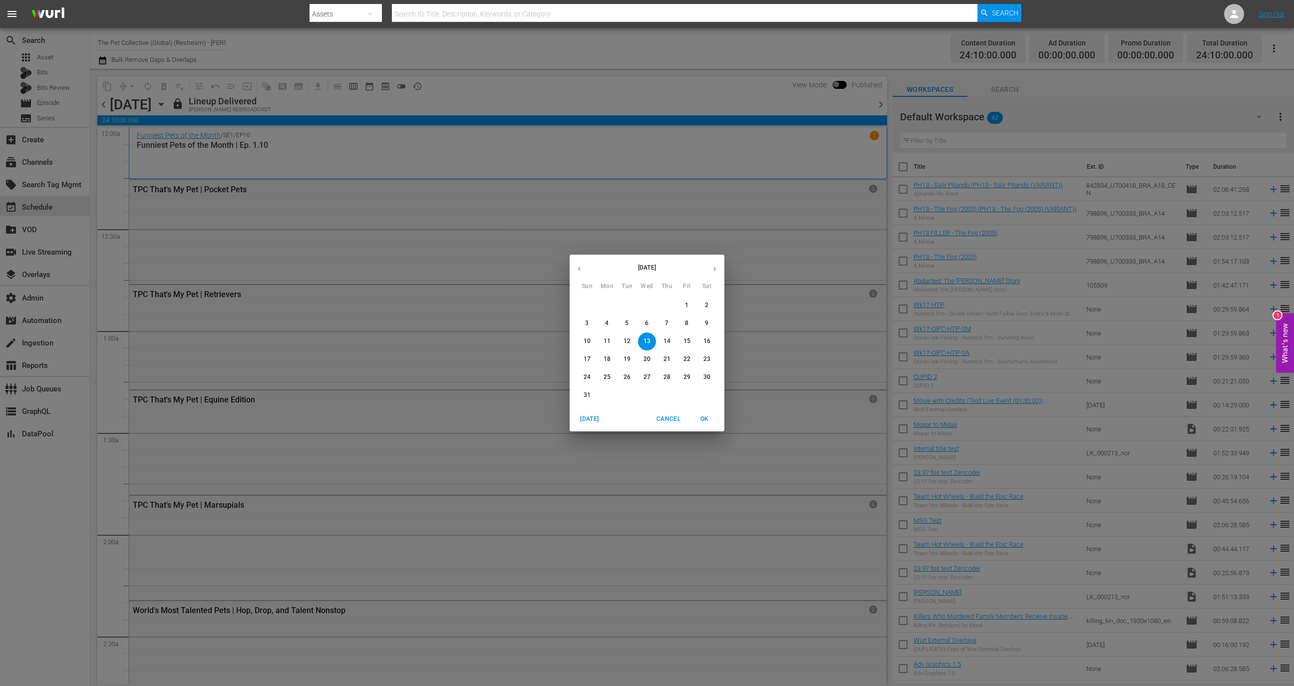
click at [589, 275] on div "[DATE]" at bounding box center [647, 268] width 155 height 19
click at [585, 274] on button "button" at bounding box center [579, 268] width 19 height 19
click at [587, 306] on p "1" at bounding box center [586, 305] width 3 height 8
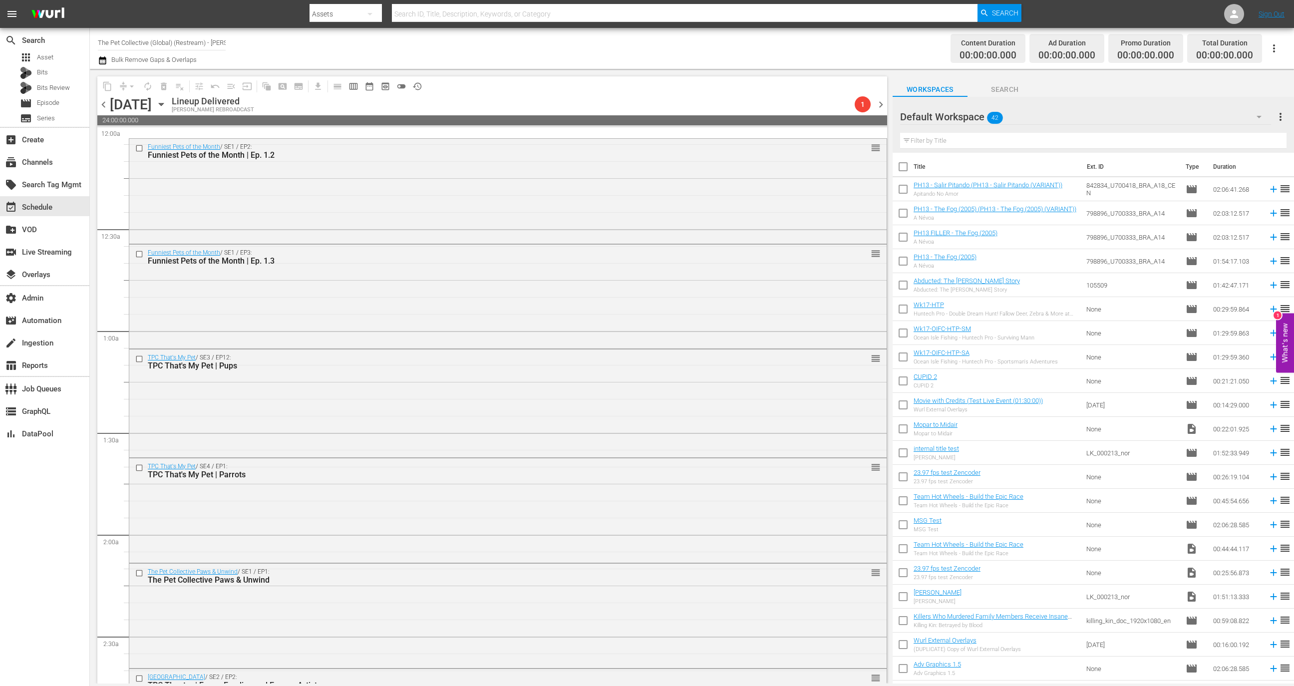
click at [167, 102] on icon "button" at bounding box center [161, 104] width 11 height 11
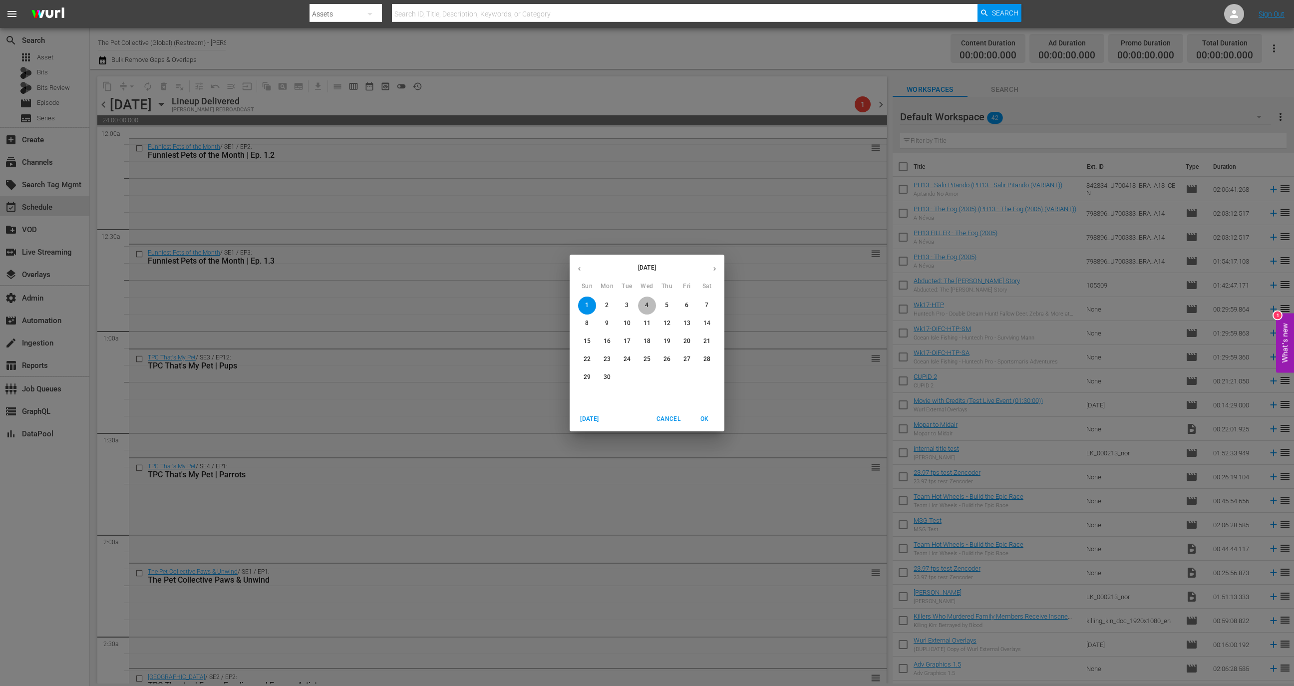
click at [649, 306] on span "4" at bounding box center [647, 305] width 18 height 8
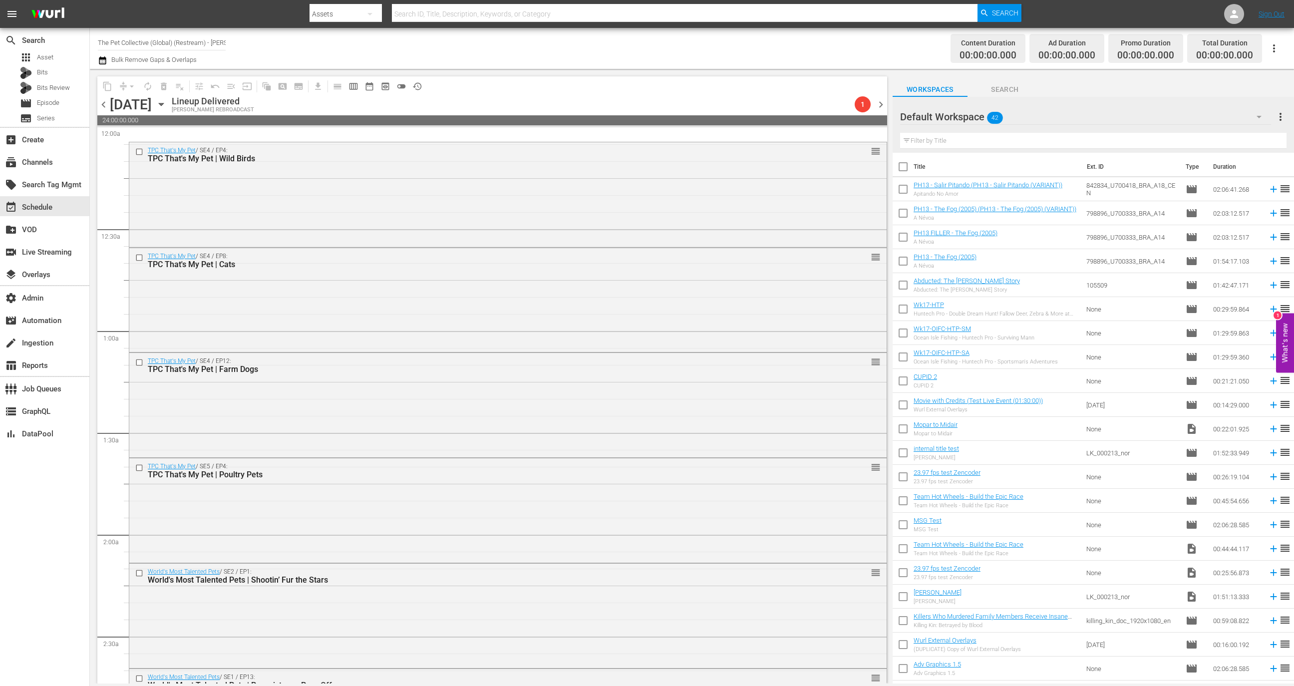
click at [169, 103] on div "[DATE] [DATE]" at bounding box center [139, 104] width 59 height 16
click at [169, 96] on div "[DATE] [DATE]" at bounding box center [139, 104] width 59 height 16
click at [167, 100] on icon "button" at bounding box center [161, 104] width 11 height 11
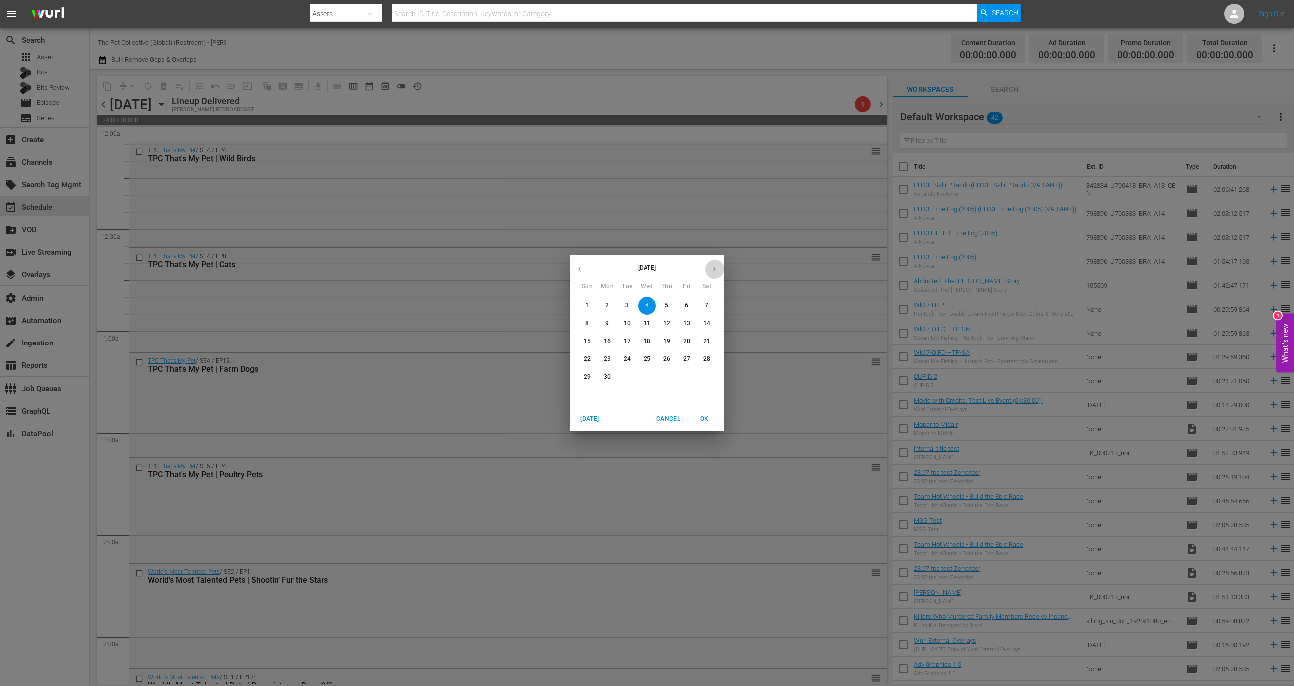
click at [713, 275] on button "button" at bounding box center [714, 268] width 19 height 19
click at [622, 303] on span "1" at bounding box center [627, 305] width 18 height 8
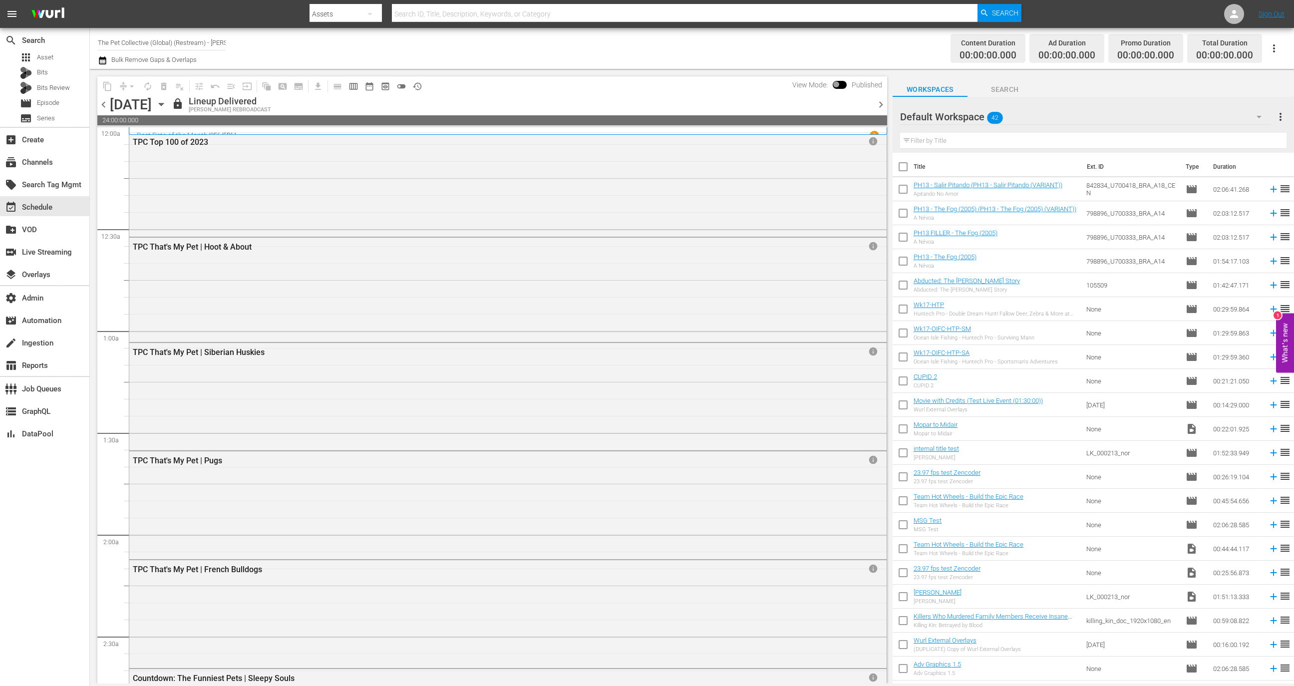
click at [1272, 55] on button "button" at bounding box center [1274, 48] width 24 height 24
click at [1222, 103] on div "Channel JSON (S3Redir)" at bounding box center [1207, 103] width 96 height 18
